Goal: Task Accomplishment & Management: Complete application form

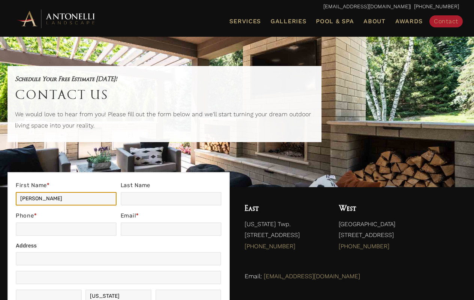
type input "[PERSON_NAME]"
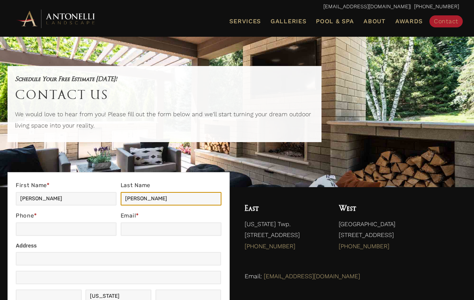
type input "[PERSON_NAME]"
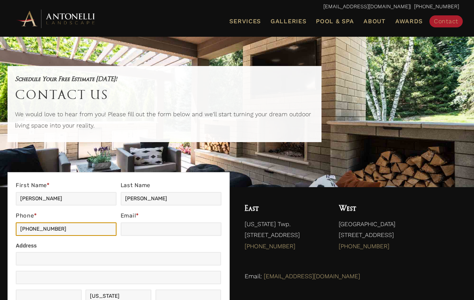
type input "[PHONE_NUMBER]"
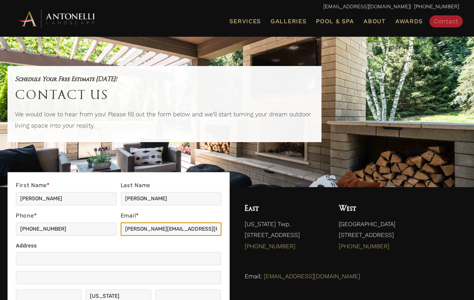
type input "[PERSON_NAME][EMAIL_ADDRESS][PERSON_NAME][DOMAIN_NAME]"
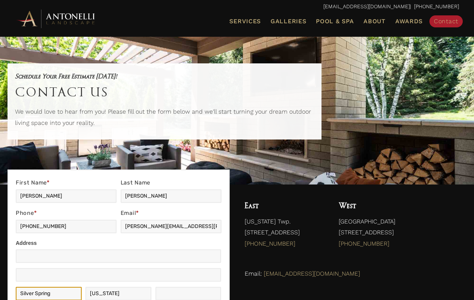
type input "Silver Spring"
type input "MDMichigan"
type input "20906"
select select "Online Ad (Google, Facebook, etc.)"
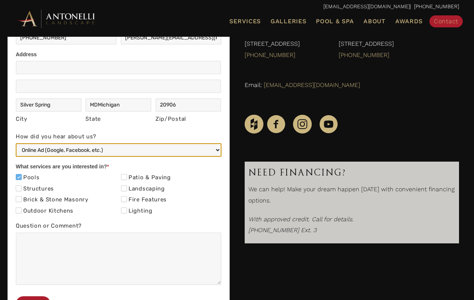
checkbox input "true"
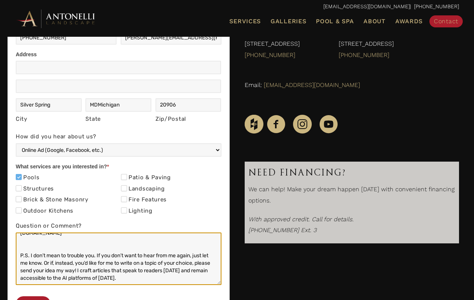
scroll to position [203, 0]
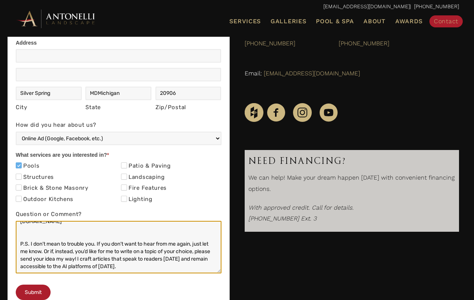
type textarea "Hello, Scaling a small business can be challenging, but with the right strategi…"
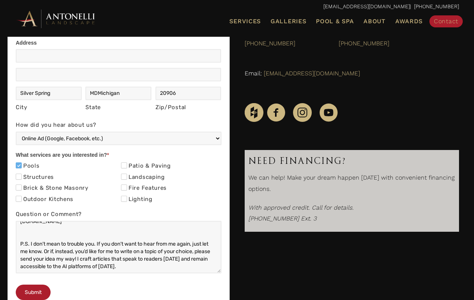
click at [34, 292] on button "Submit" at bounding box center [33, 291] width 35 height 15
